Goal: Use online tool/utility: Utilize a website feature to perform a specific function

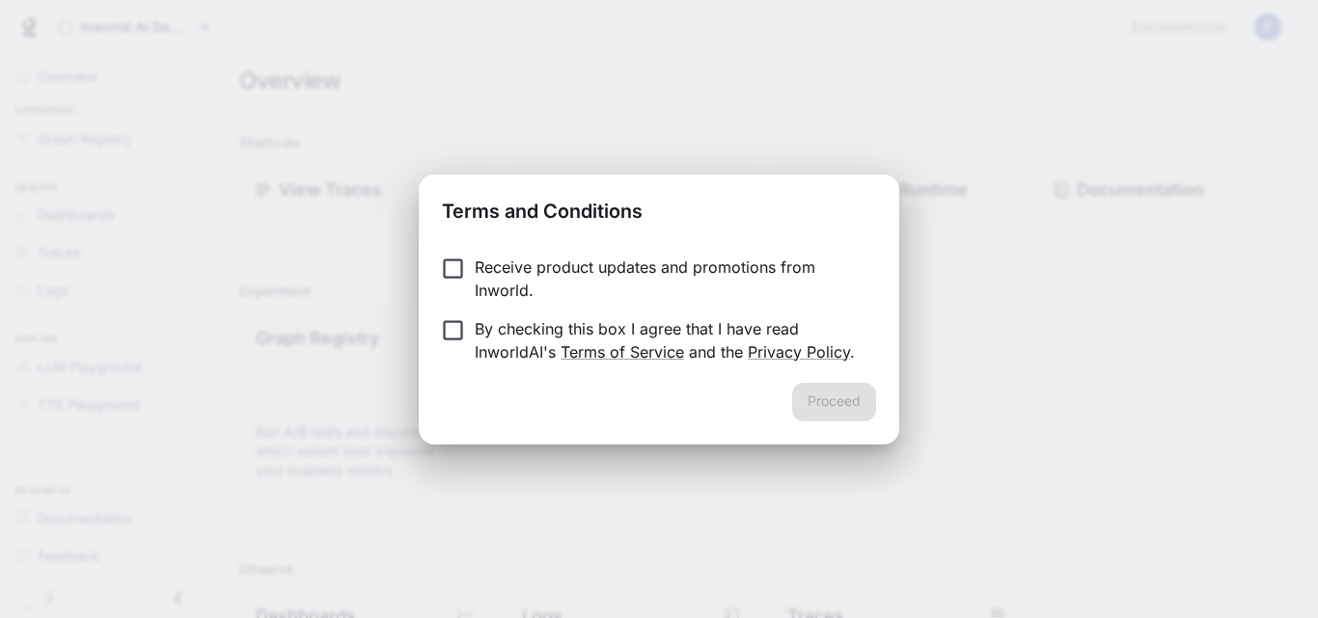
click at [842, 403] on div "Proceed" at bounding box center [659, 414] width 480 height 62
click at [827, 401] on div "Proceed" at bounding box center [659, 414] width 480 height 62
click at [614, 352] on link "Terms of Service" at bounding box center [621, 351] width 123 height 19
click at [828, 394] on button "Proceed" at bounding box center [834, 402] width 84 height 39
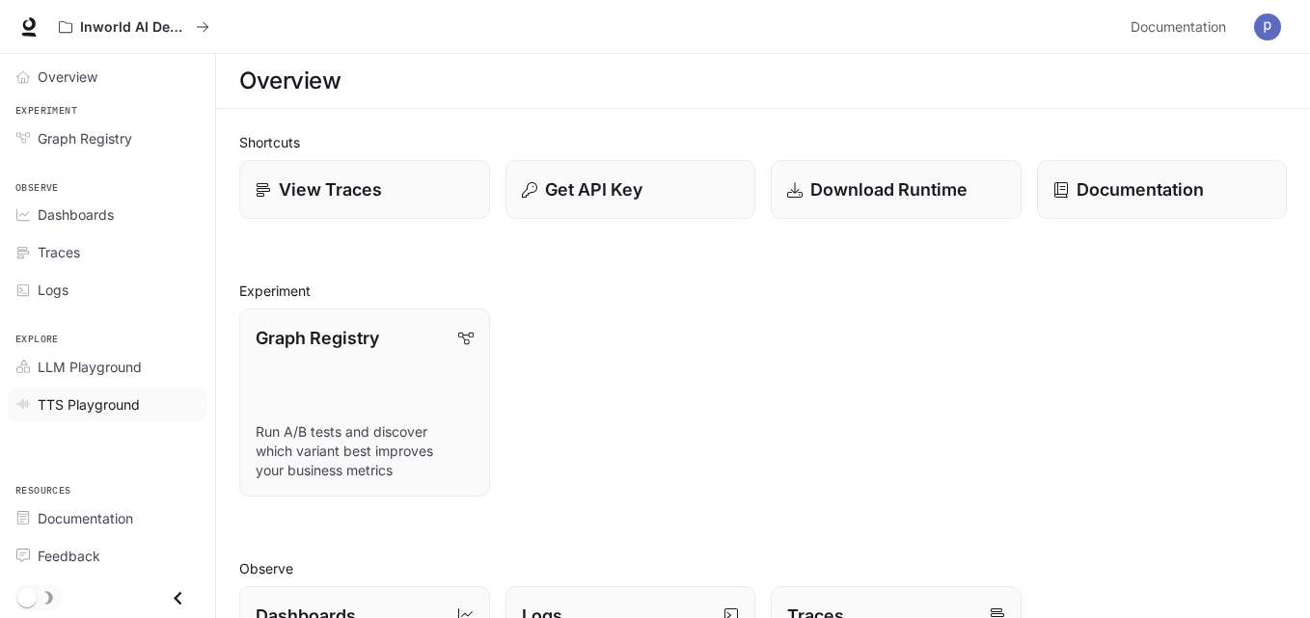
click at [92, 392] on link "TTS Playground" at bounding box center [108, 405] width 200 height 34
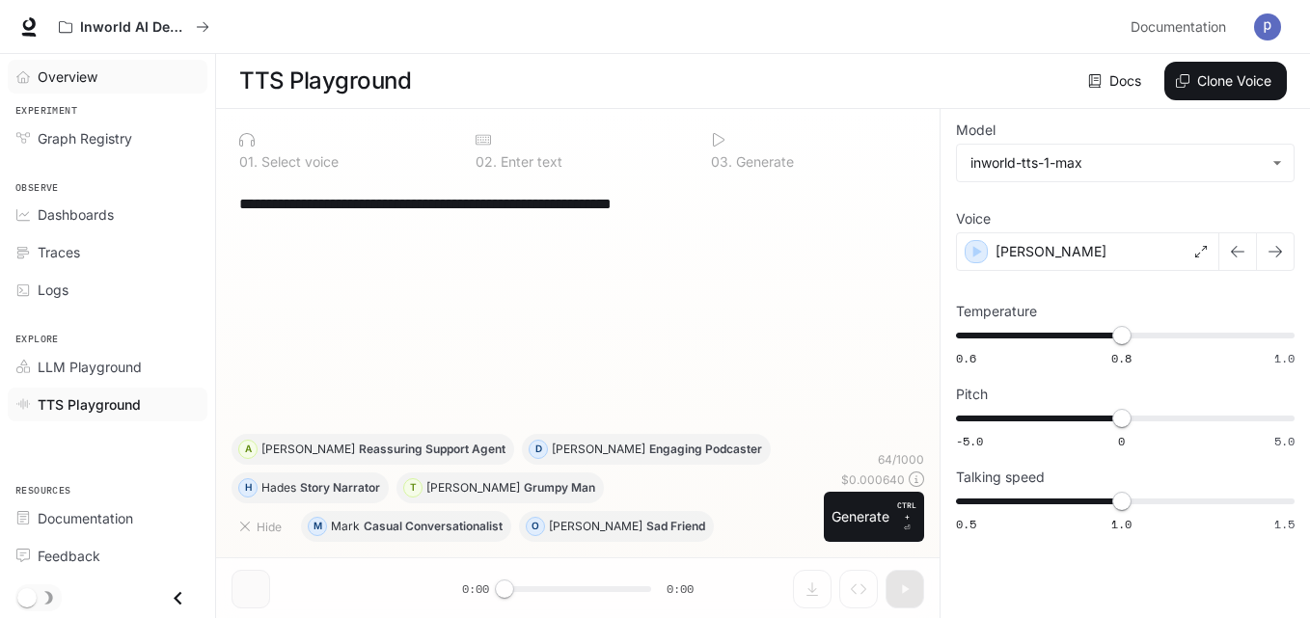
click at [60, 77] on span "Overview" at bounding box center [68, 77] width 60 height 20
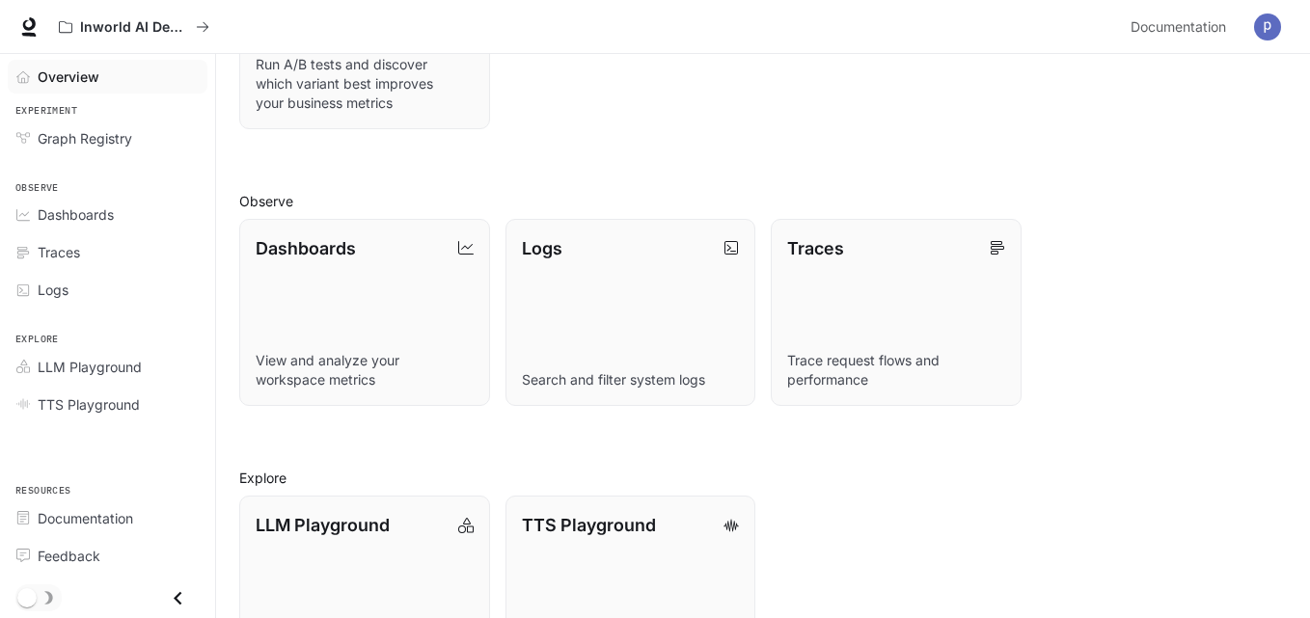
scroll to position [374, 0]
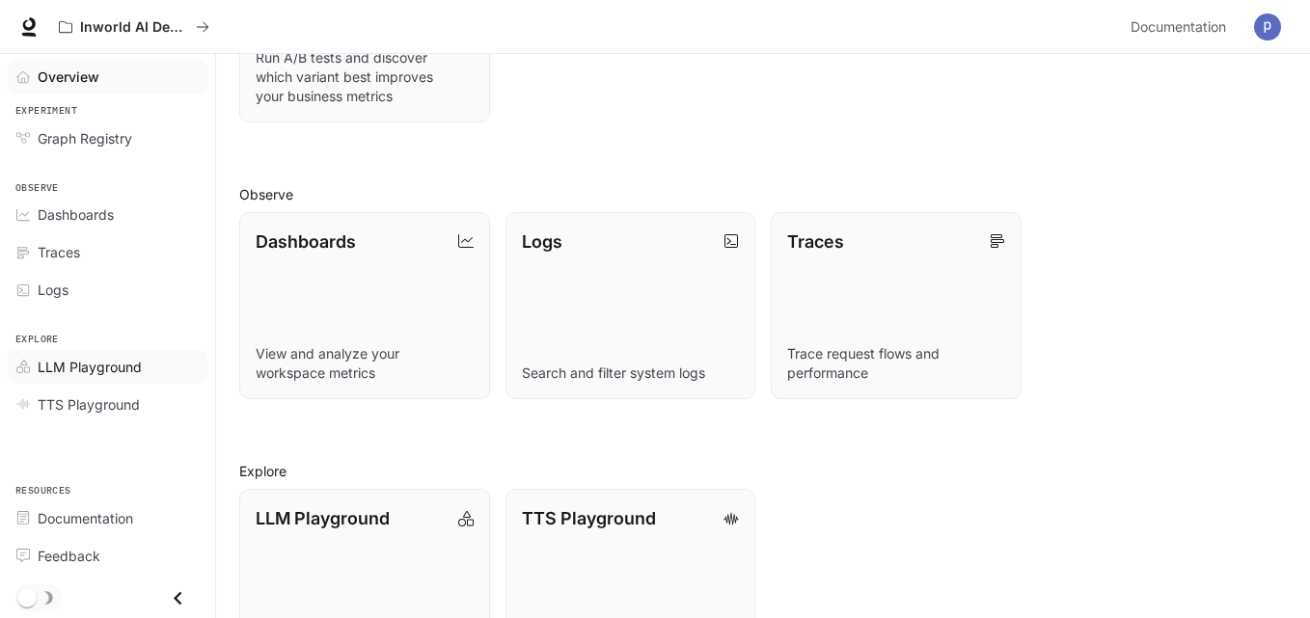
click at [65, 364] on span "LLM Playground" at bounding box center [90, 367] width 104 height 20
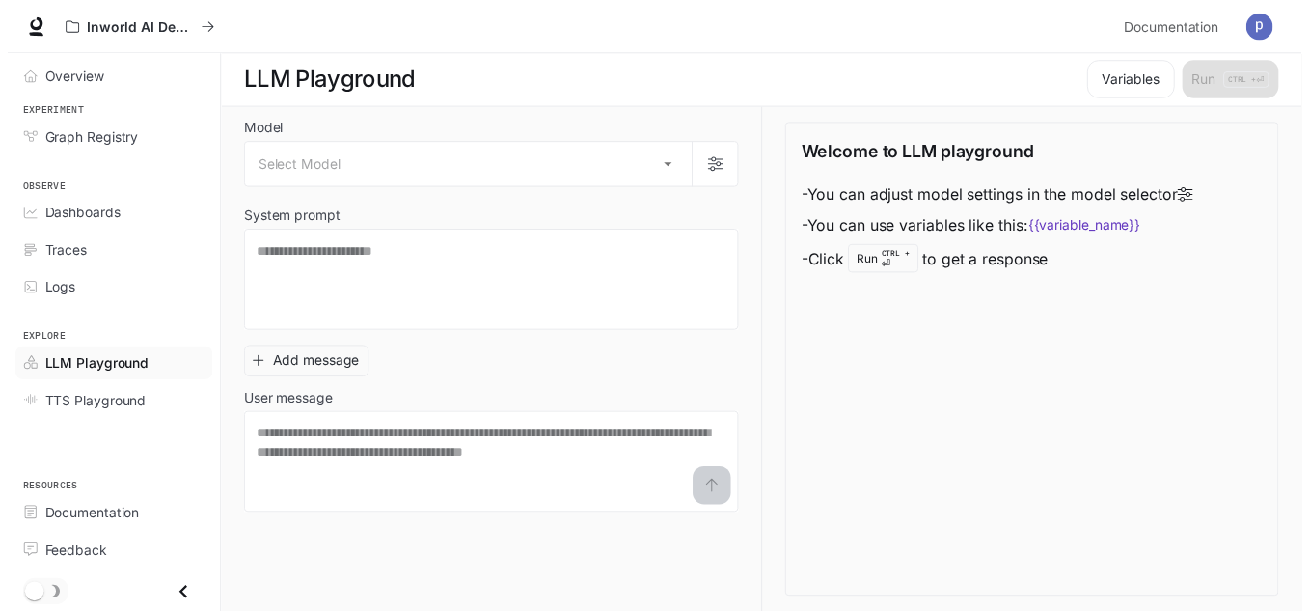
scroll to position [1, 0]
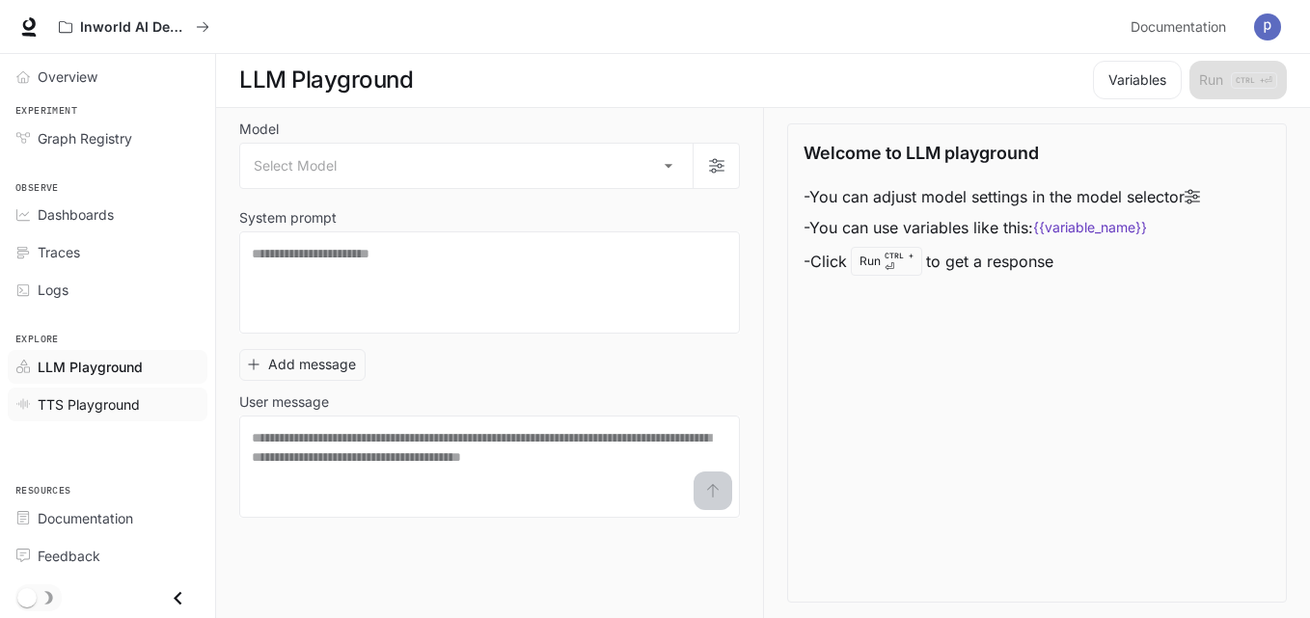
click at [82, 406] on span "TTS Playground" at bounding box center [89, 404] width 102 height 20
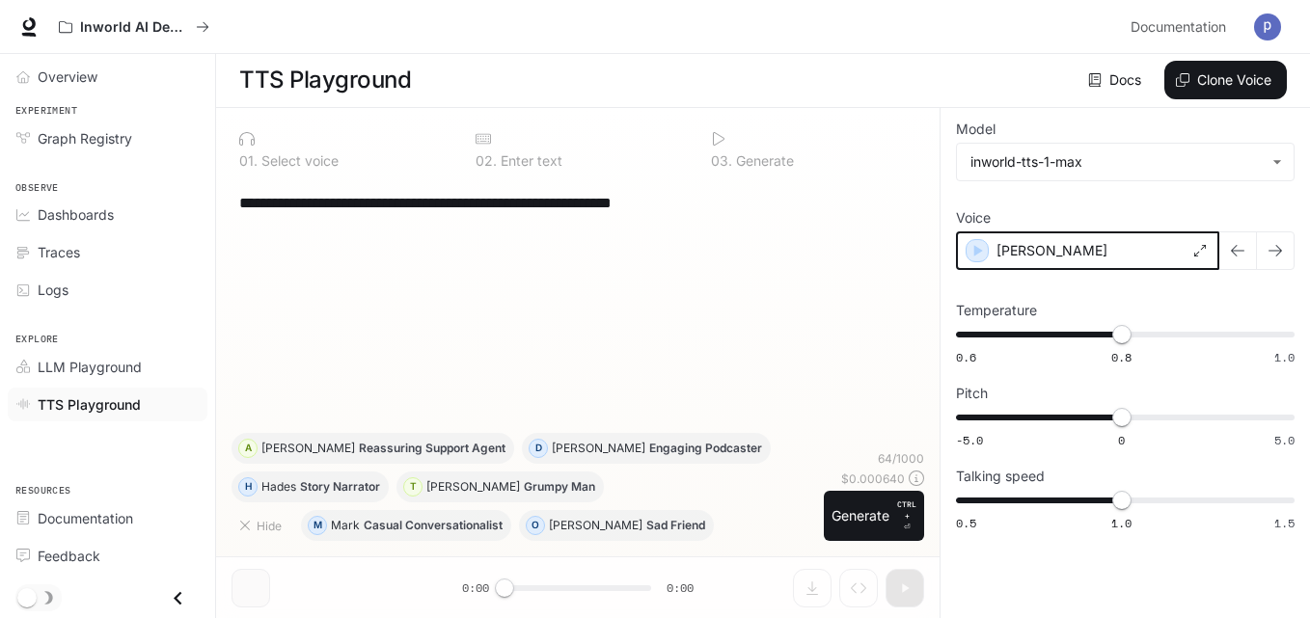
click at [974, 260] on div "button" at bounding box center [976, 250] width 21 height 21
click at [1199, 250] on icon at bounding box center [1201, 251] width 12 height 12
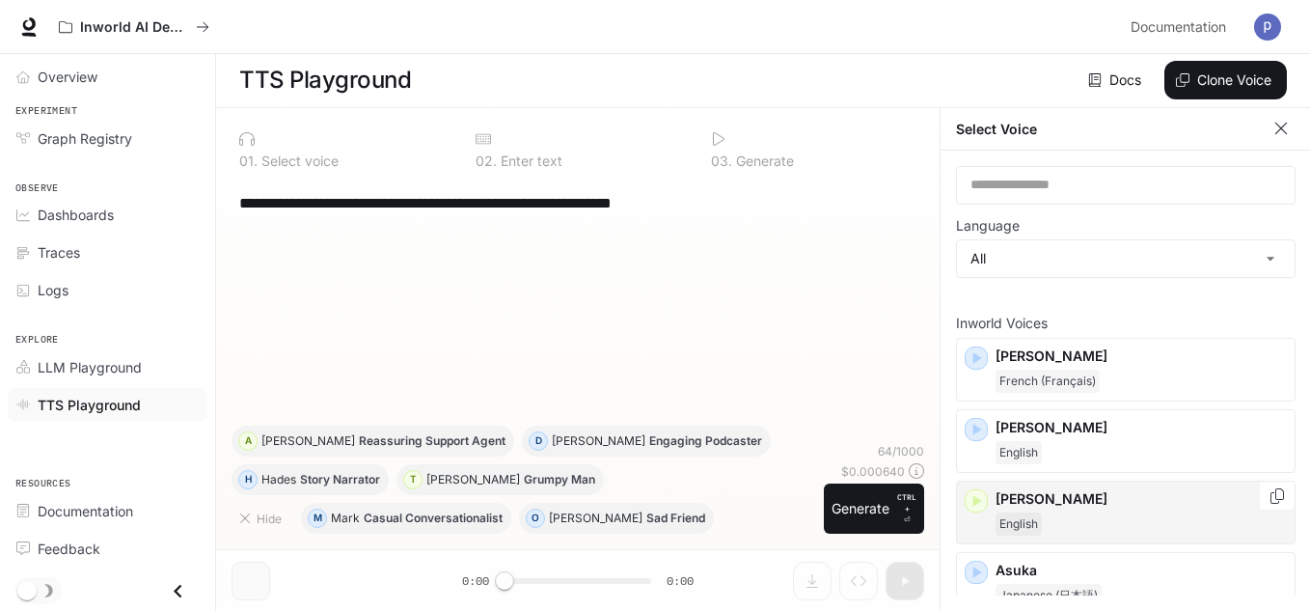
click at [982, 503] on icon "button" at bounding box center [975, 500] width 19 height 19
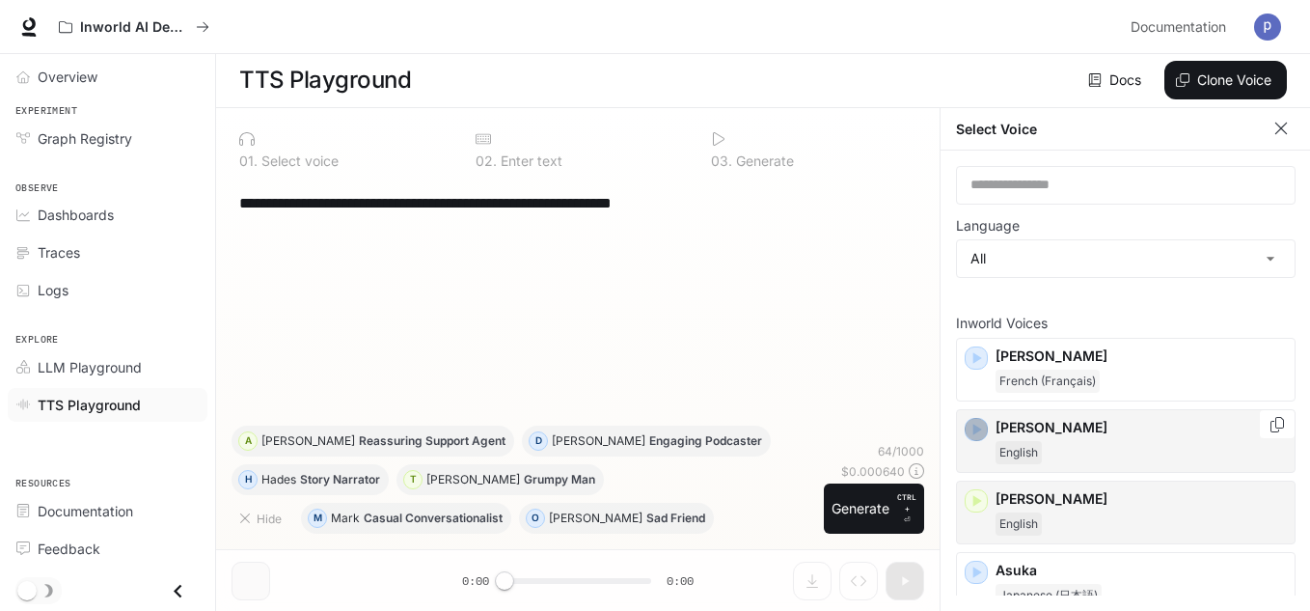
click at [979, 425] on icon "button" at bounding box center [975, 429] width 19 height 19
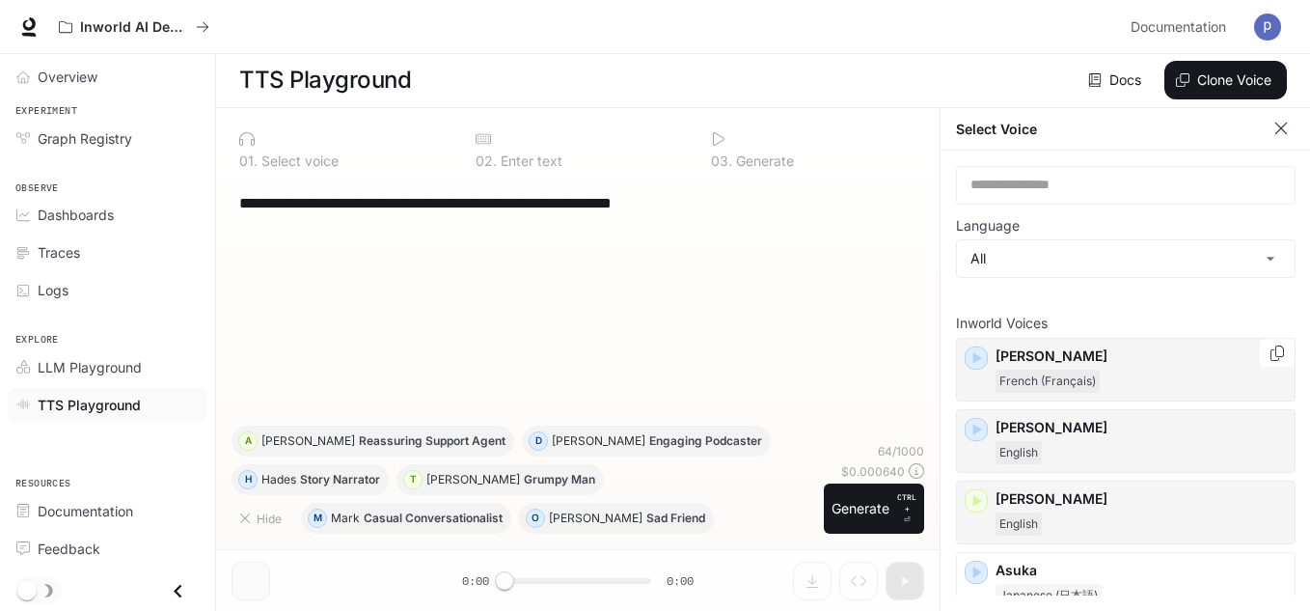
click at [976, 374] on div "[PERSON_NAME] (Français)" at bounding box center [1126, 370] width 340 height 64
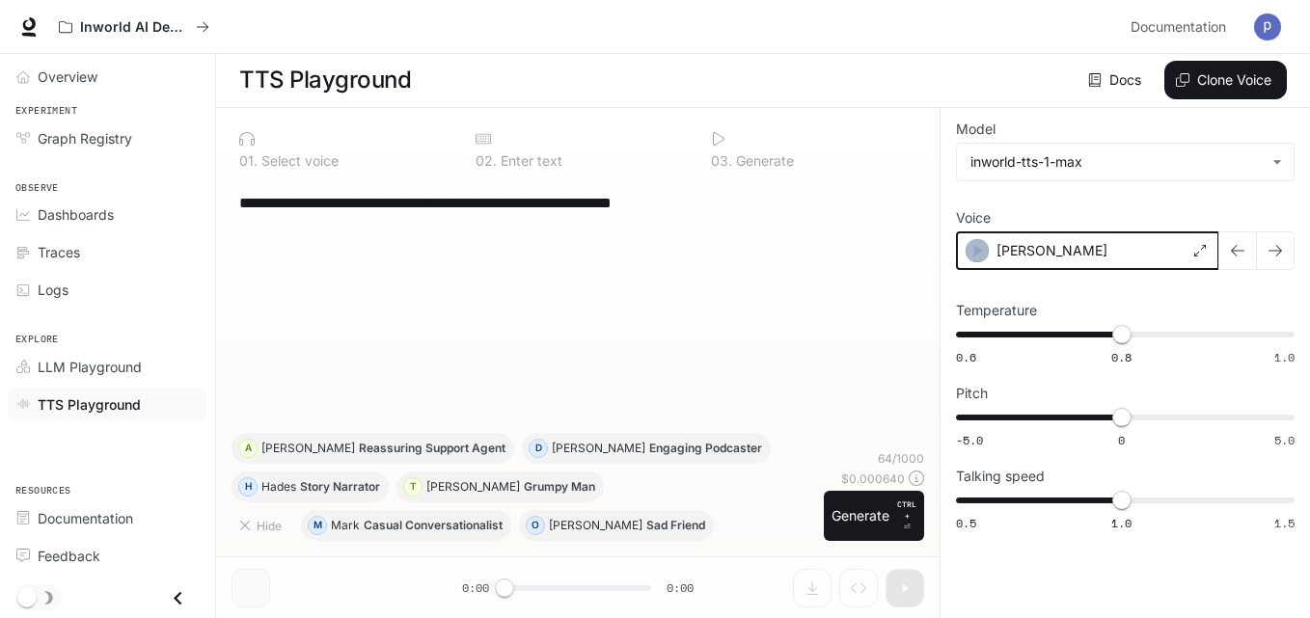
click at [974, 258] on icon "button" at bounding box center [976, 250] width 19 height 19
click at [1031, 256] on div "[PERSON_NAME]" at bounding box center [1087, 250] width 263 height 39
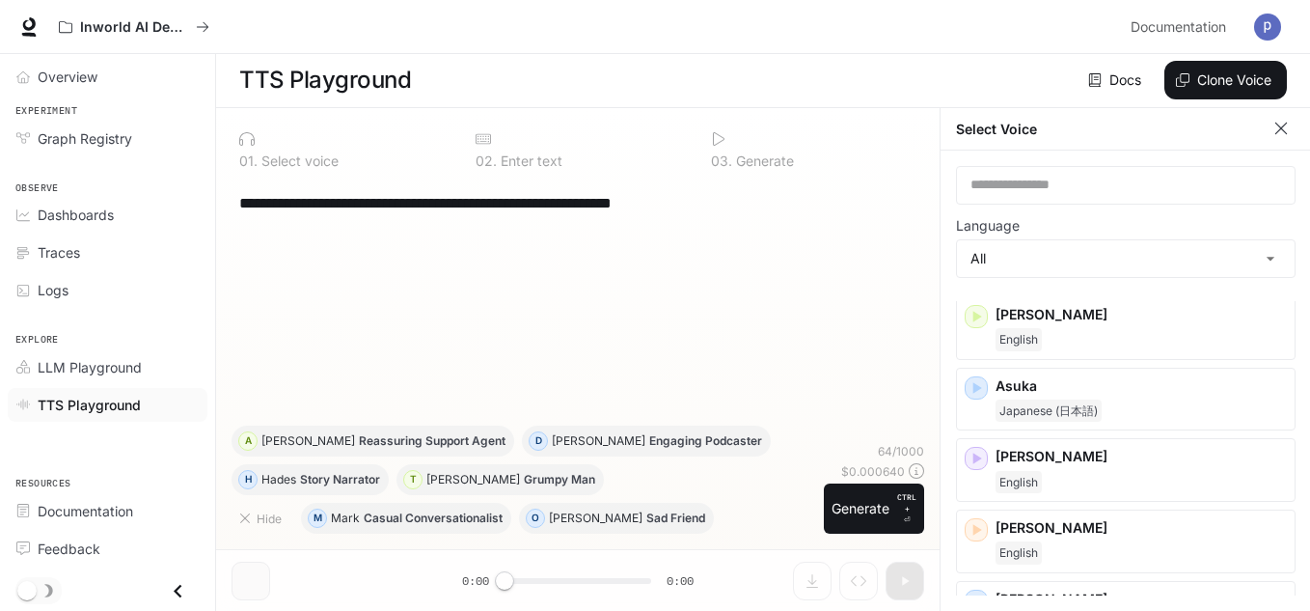
scroll to position [195, 0]
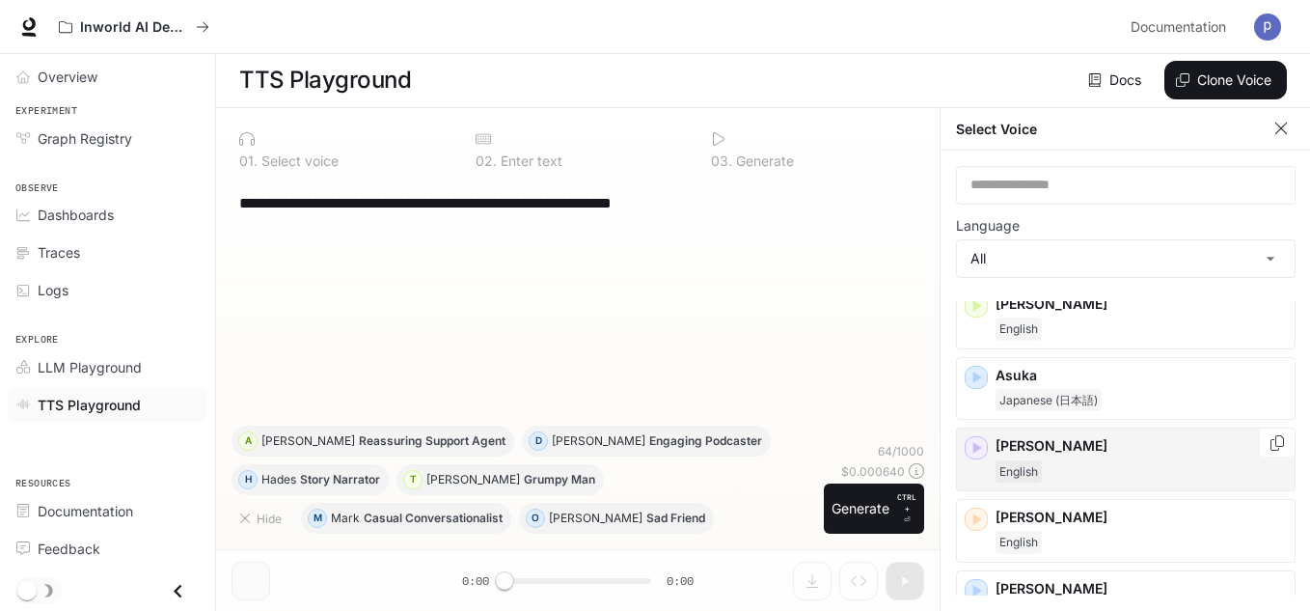
click at [983, 442] on icon "button" at bounding box center [975, 447] width 19 height 19
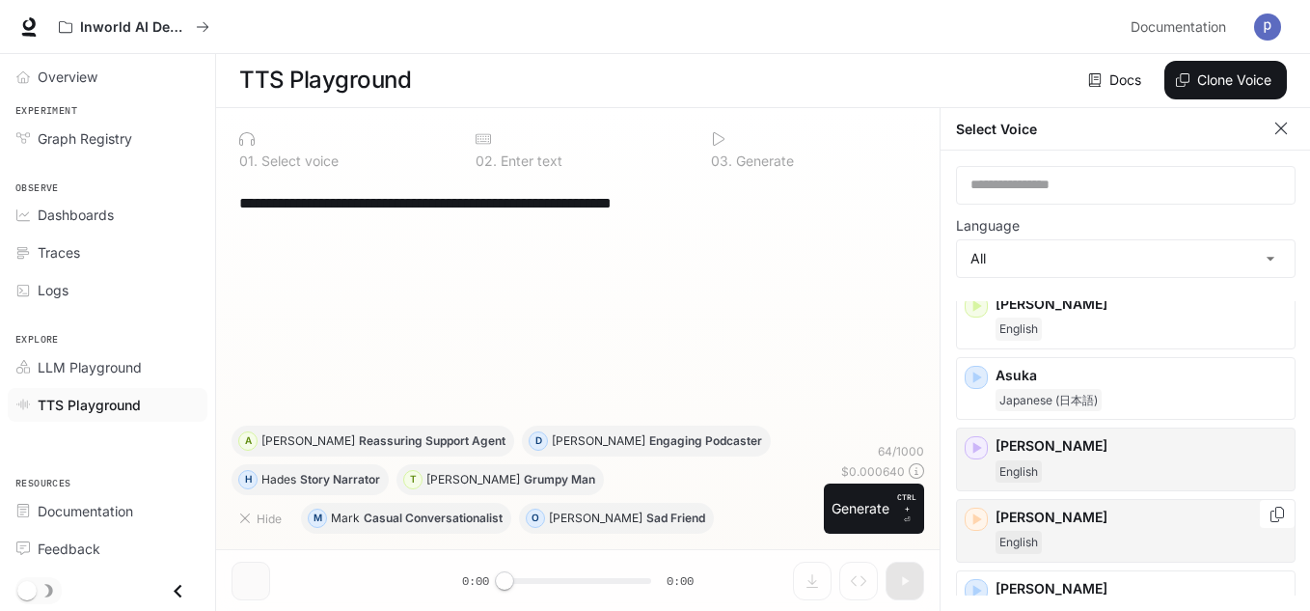
click at [983, 521] on icon "button" at bounding box center [975, 518] width 19 height 19
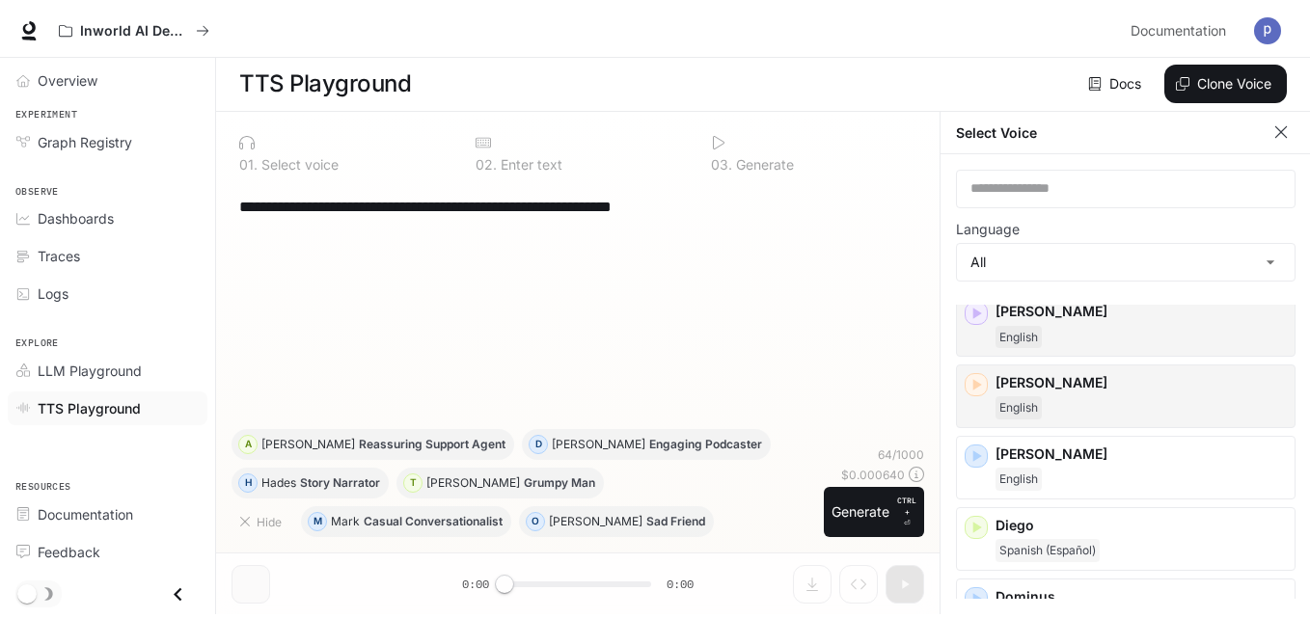
scroll to position [344, 0]
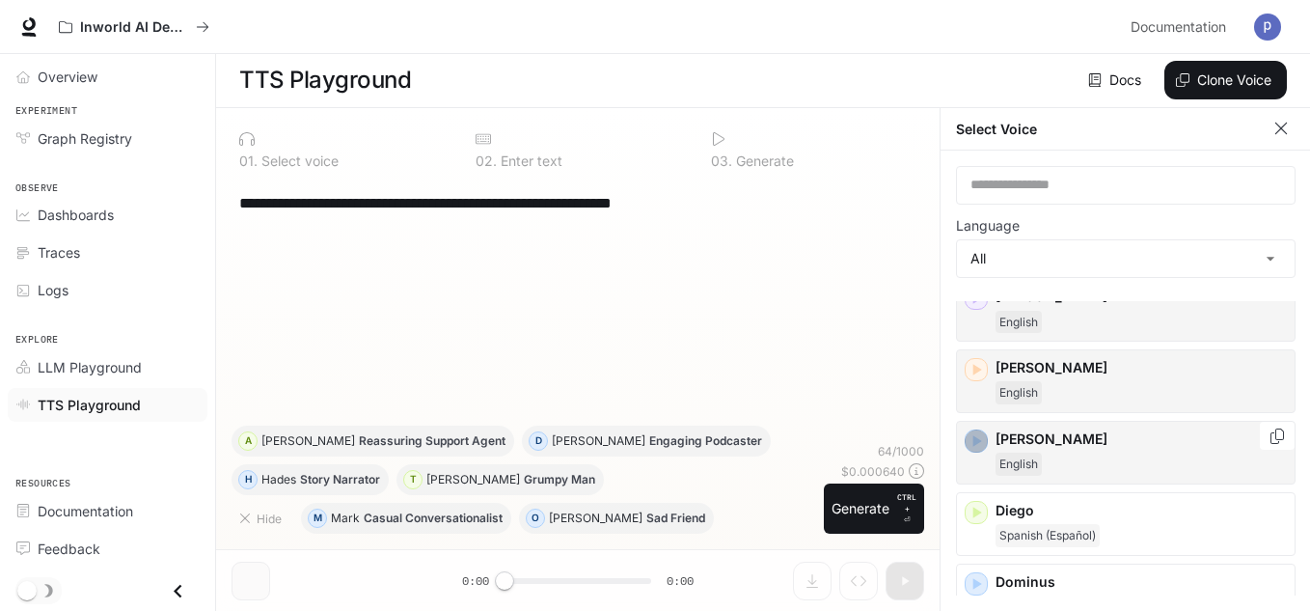
click at [984, 438] on icon "button" at bounding box center [975, 440] width 19 height 19
click at [1141, 456] on div "English" at bounding box center [1140, 463] width 291 height 23
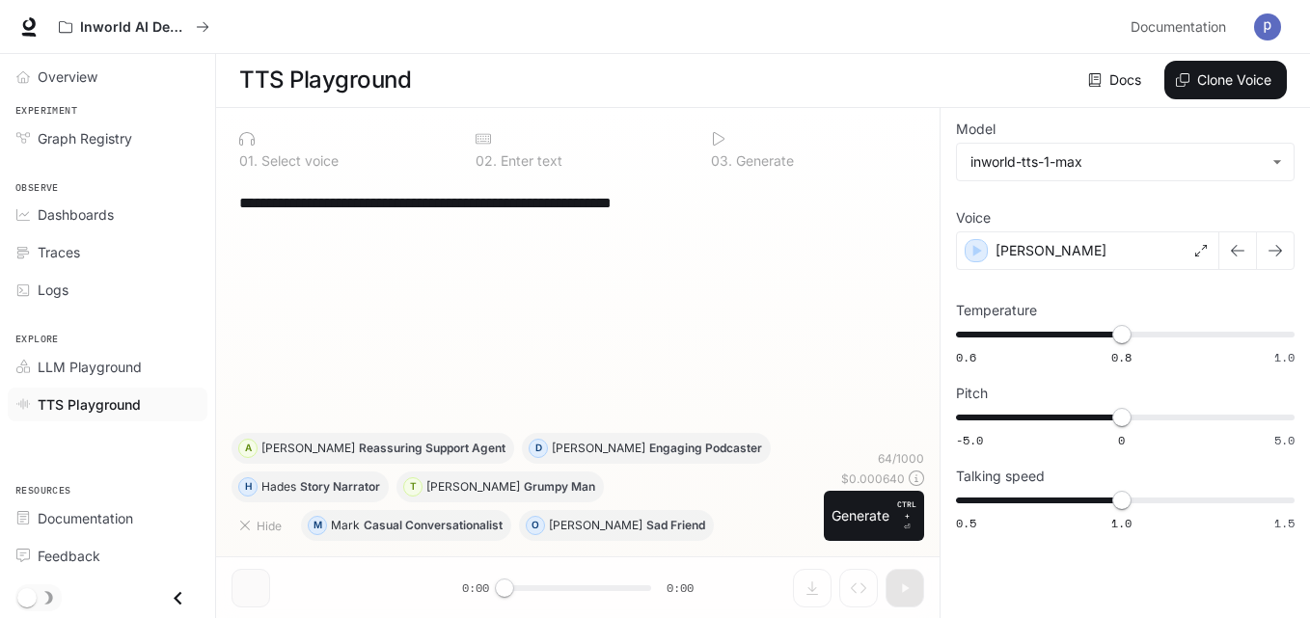
drag, startPoint x: 719, startPoint y: 193, endPoint x: 293, endPoint y: 180, distance: 425.5
click at [294, 181] on div "**********" at bounding box center [577, 202] width 677 height 46
drag, startPoint x: 655, startPoint y: 243, endPoint x: 710, endPoint y: 234, distance: 55.7
click at [658, 244] on div "**********" at bounding box center [577, 306] width 693 height 254
drag, startPoint x: 733, startPoint y: 196, endPoint x: 218, endPoint y: 177, distance: 515.4
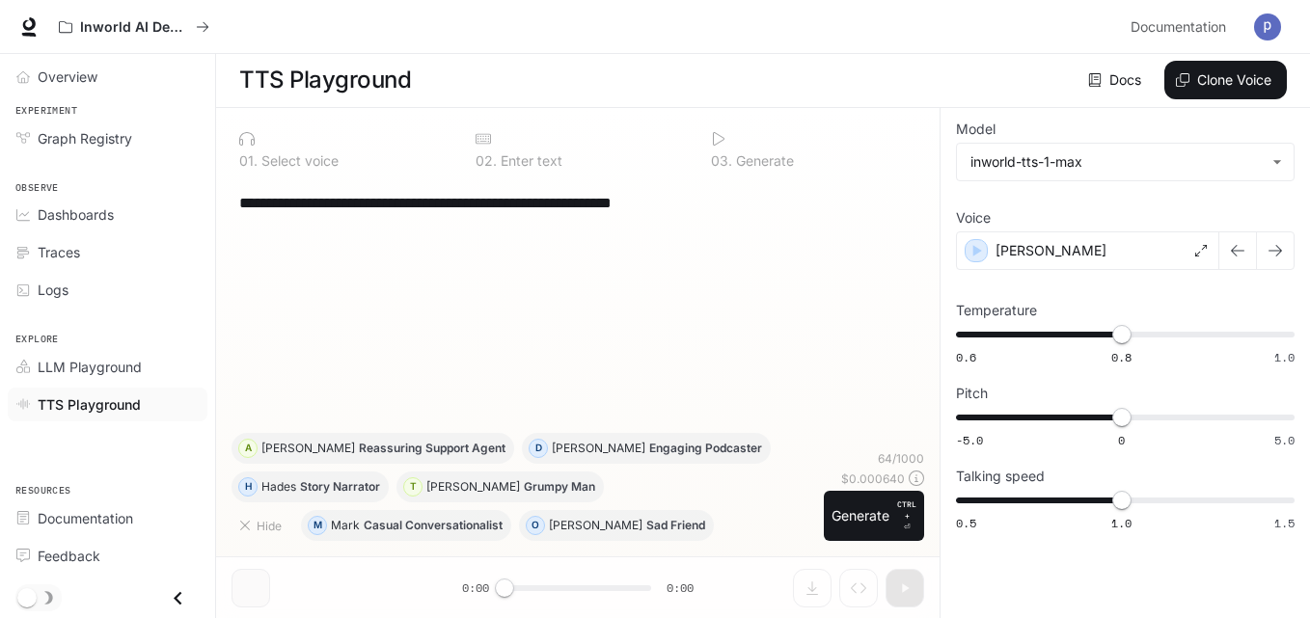
click at [218, 177] on div "**********" at bounding box center [577, 363] width 723 height 510
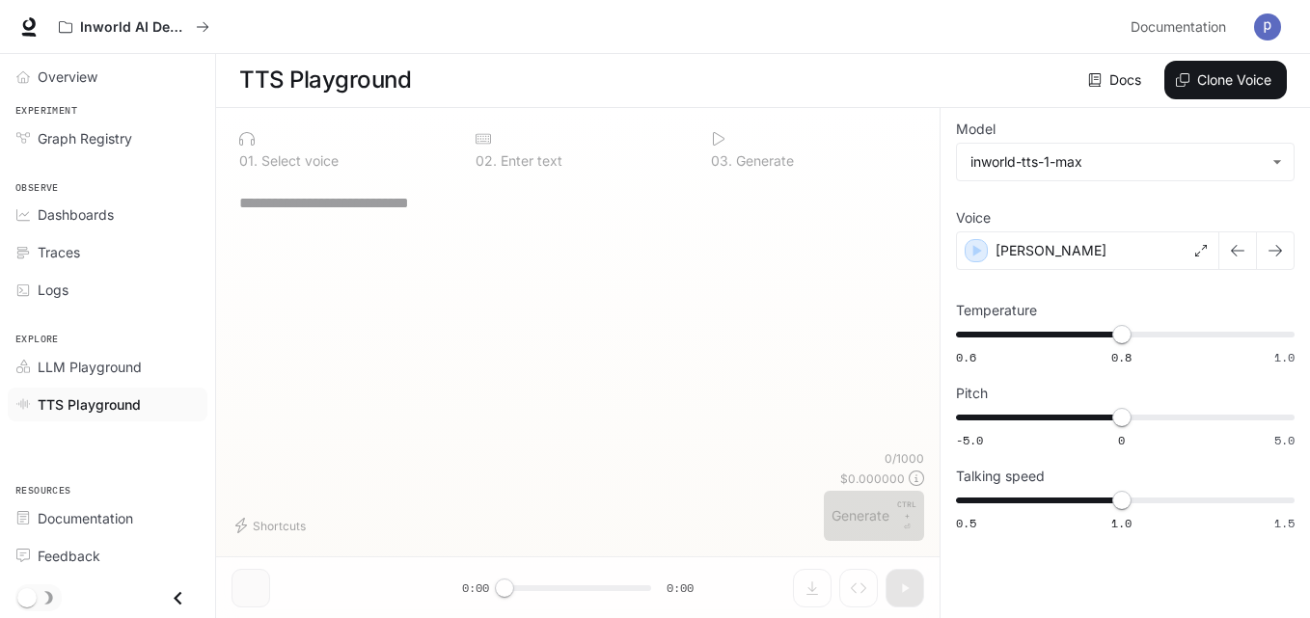
paste textarea "**********"
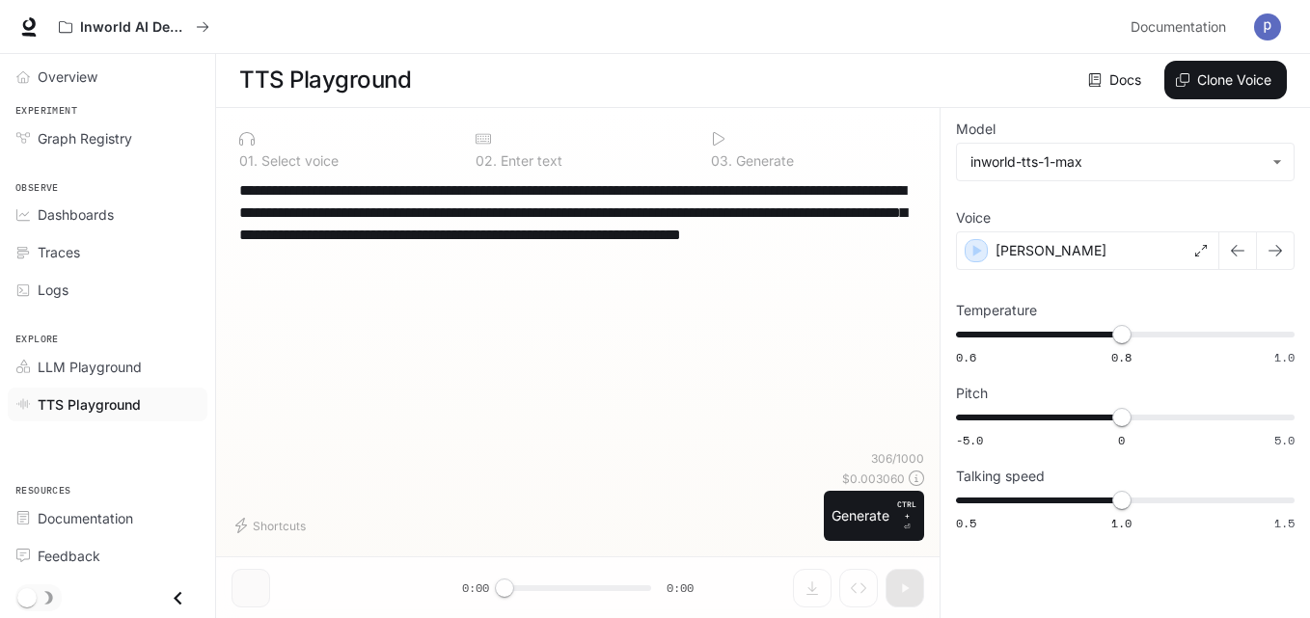
drag, startPoint x: 516, startPoint y: 260, endPoint x: 348, endPoint y: 274, distance: 168.4
click at [348, 274] on div "**********" at bounding box center [577, 314] width 693 height 271
type textarea "**********"
click at [916, 476] on div at bounding box center [577, 422] width 723 height 116
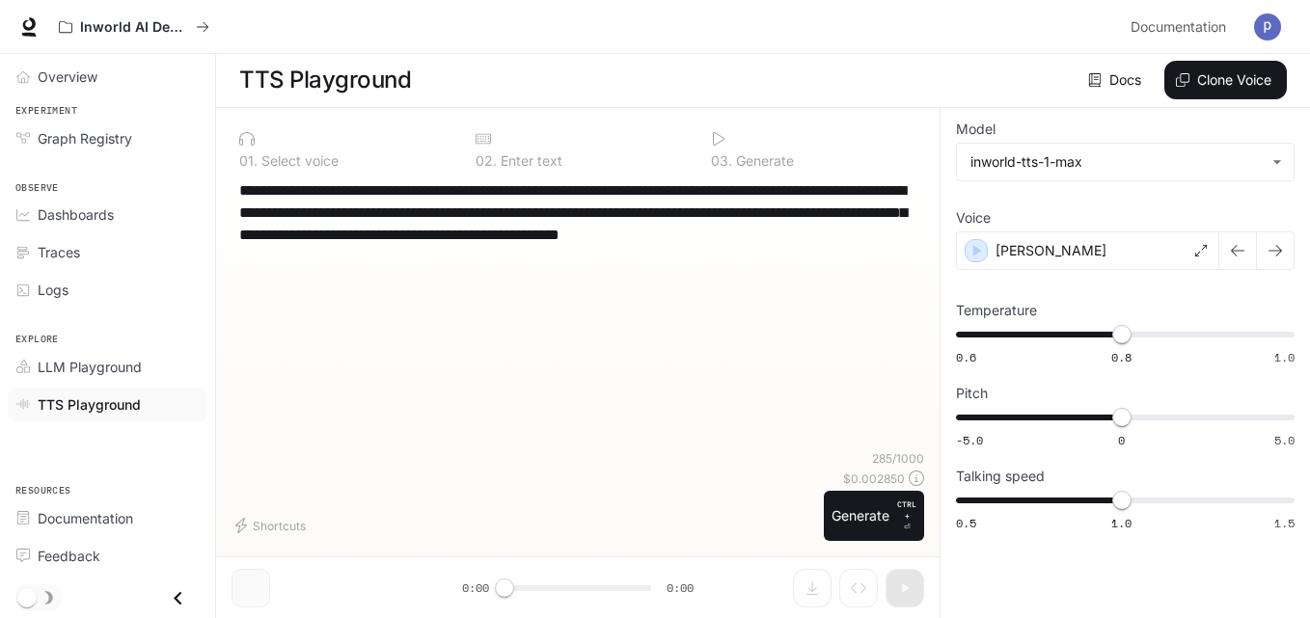
click at [916, 477] on div at bounding box center [577, 422] width 723 height 116
